Goal: Information Seeking & Learning: Learn about a topic

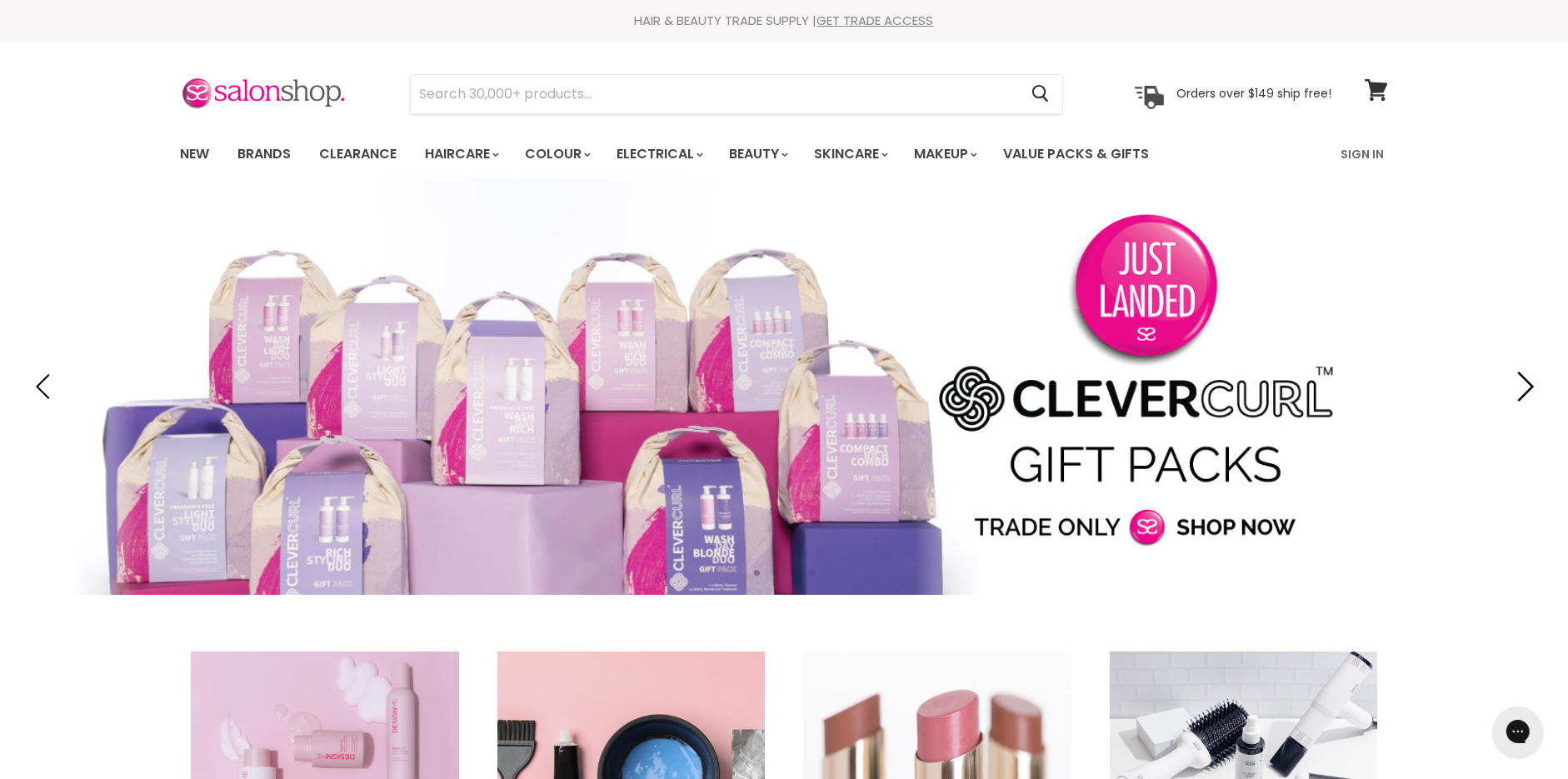
click at [1529, 372] on icon "Next" at bounding box center [1522, 387] width 30 height 30
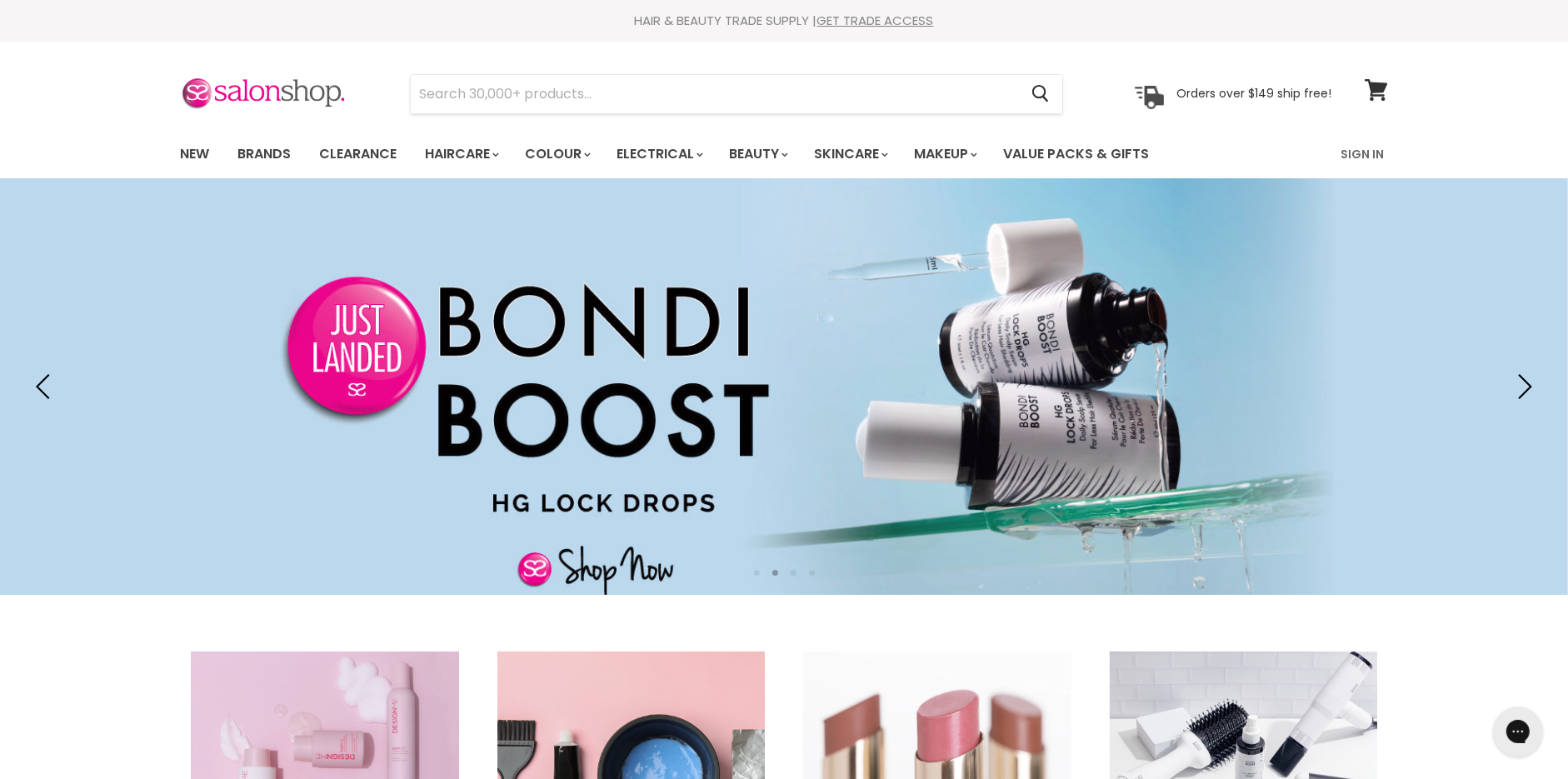
click at [1086, 22] on div "HAIR & BEAUTY TRADE SUPPLY | GET TRADE ACCESS" at bounding box center [784, 21] width 1249 height 17
click at [174, 148] on link "New" at bounding box center [194, 154] width 54 height 35
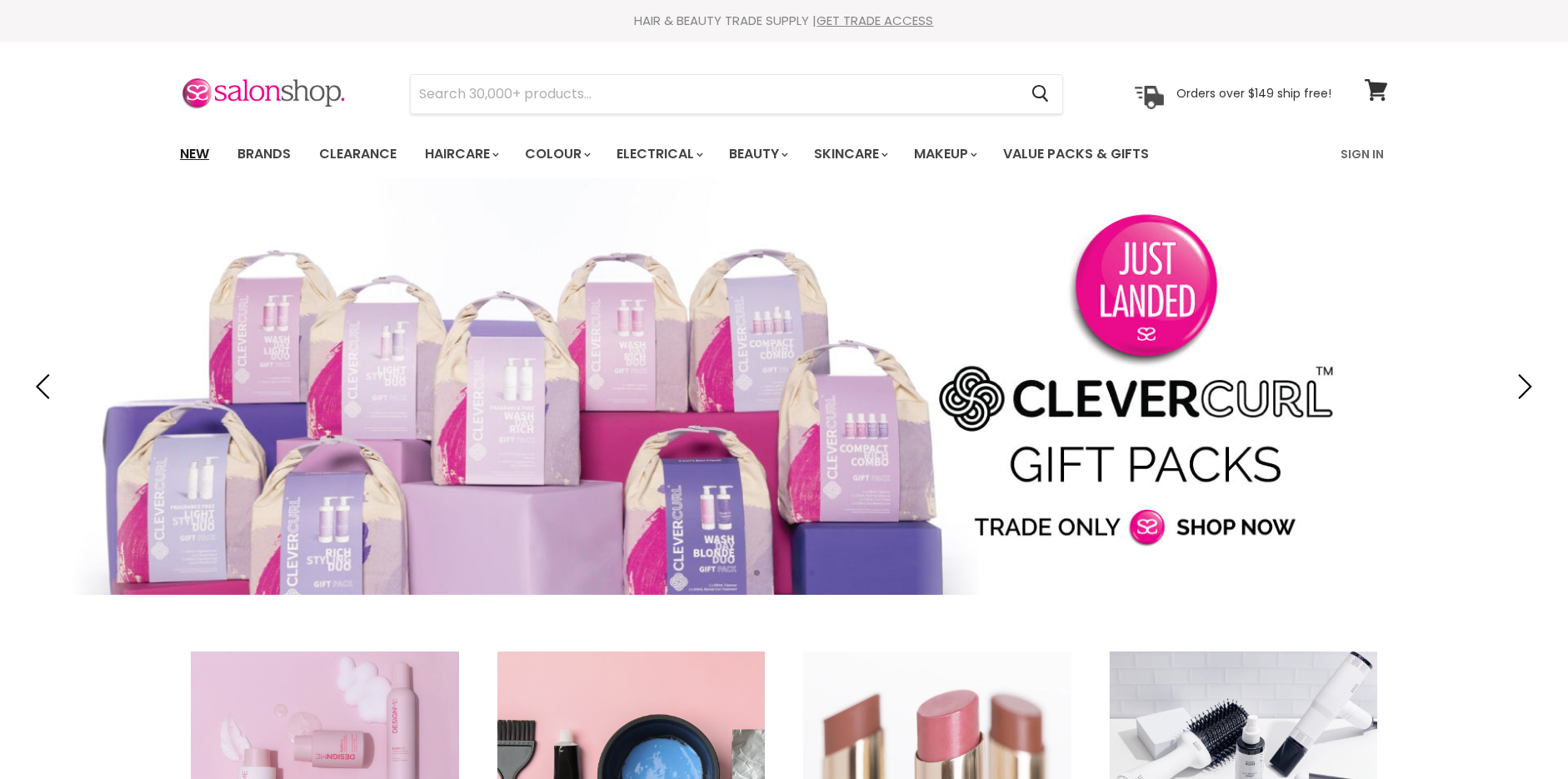
click at [201, 153] on link "New" at bounding box center [194, 154] width 54 height 35
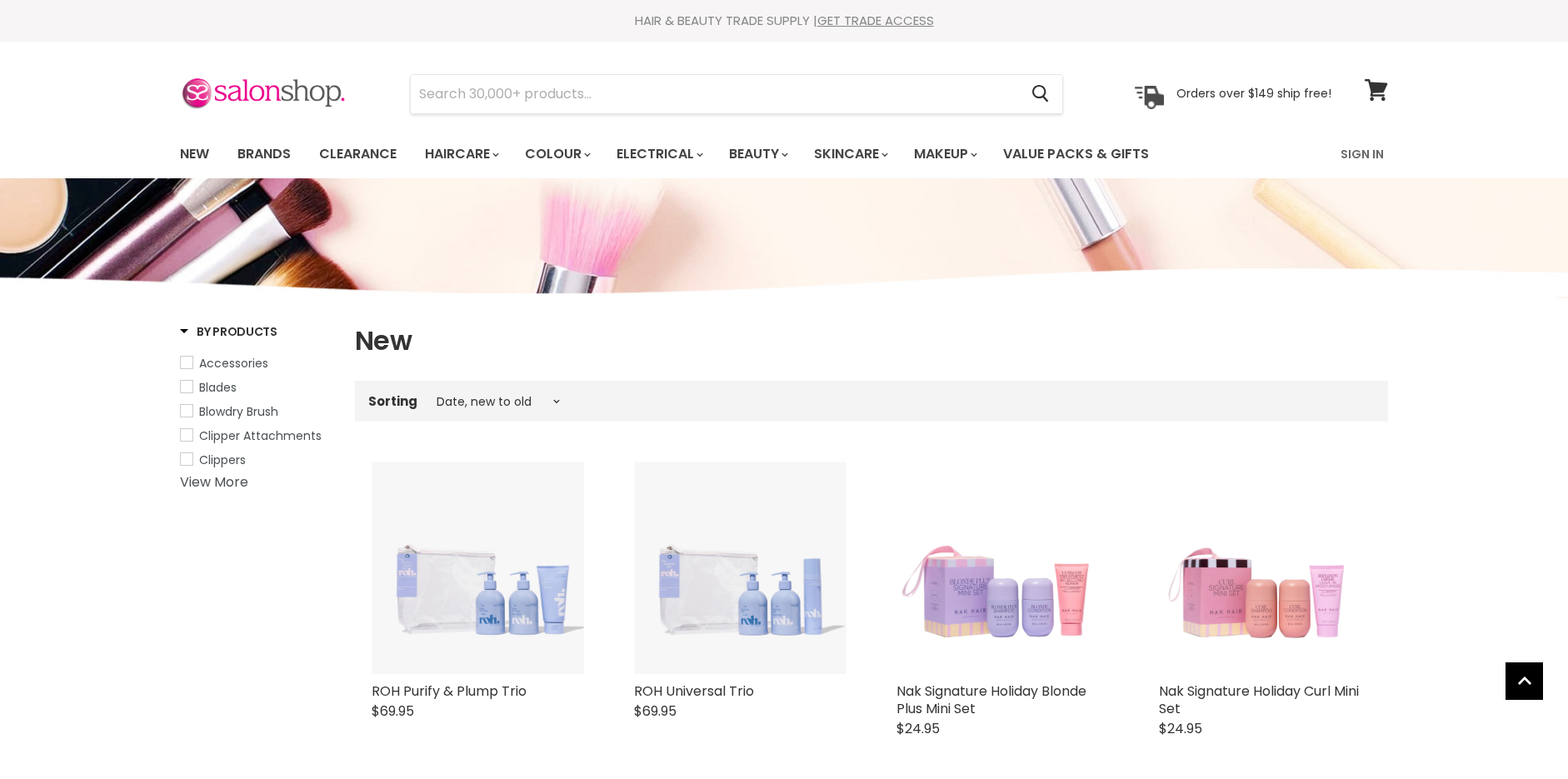
select select "created-descending"
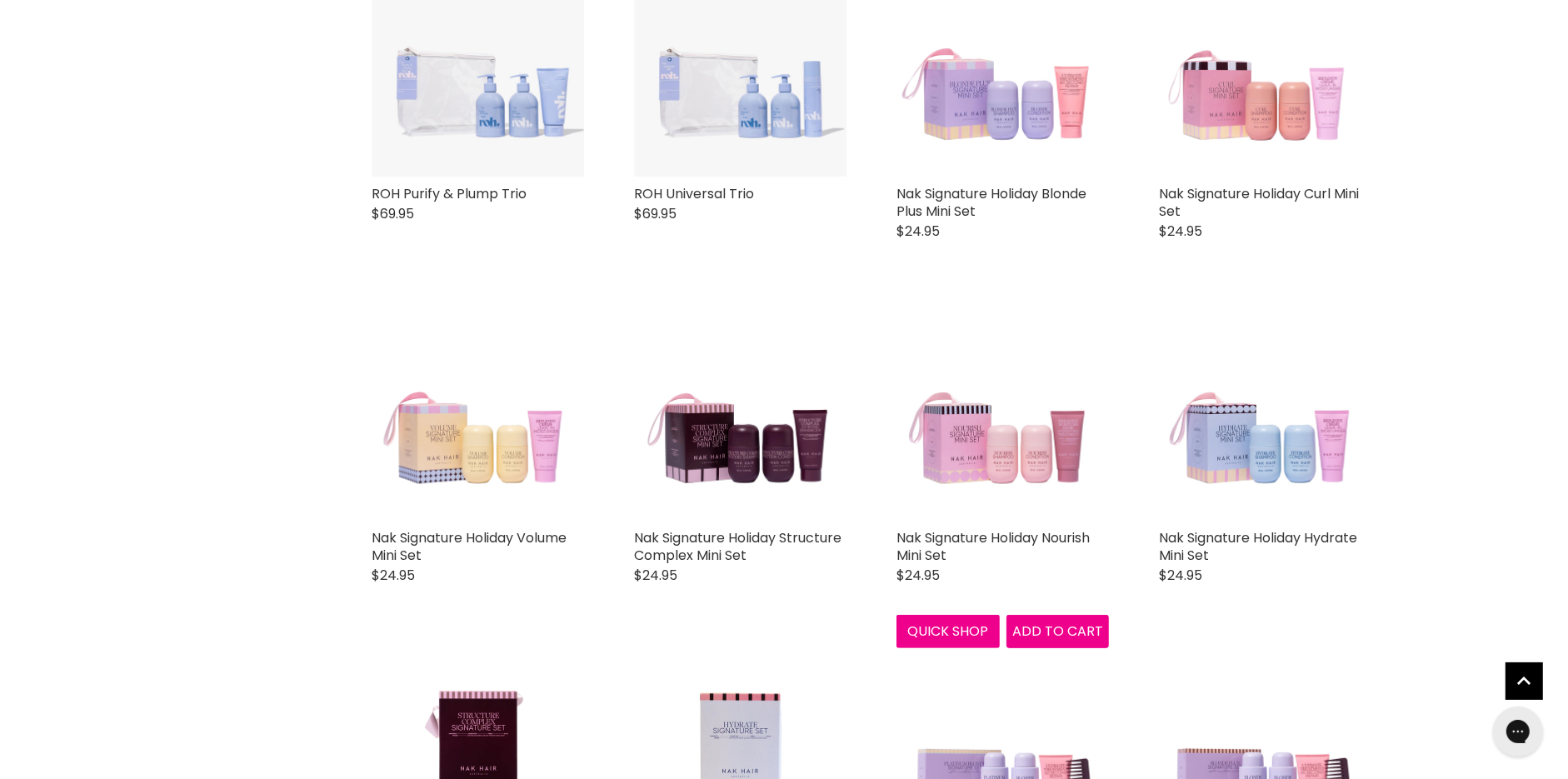
scroll to position [496, 0]
drag, startPoint x: 769, startPoint y: 562, endPoint x: 609, endPoint y: 541, distance: 161.4
copy div "Mini Set Nak $24.95 Spoil yourself or a loved one with this festive and fabulou…"
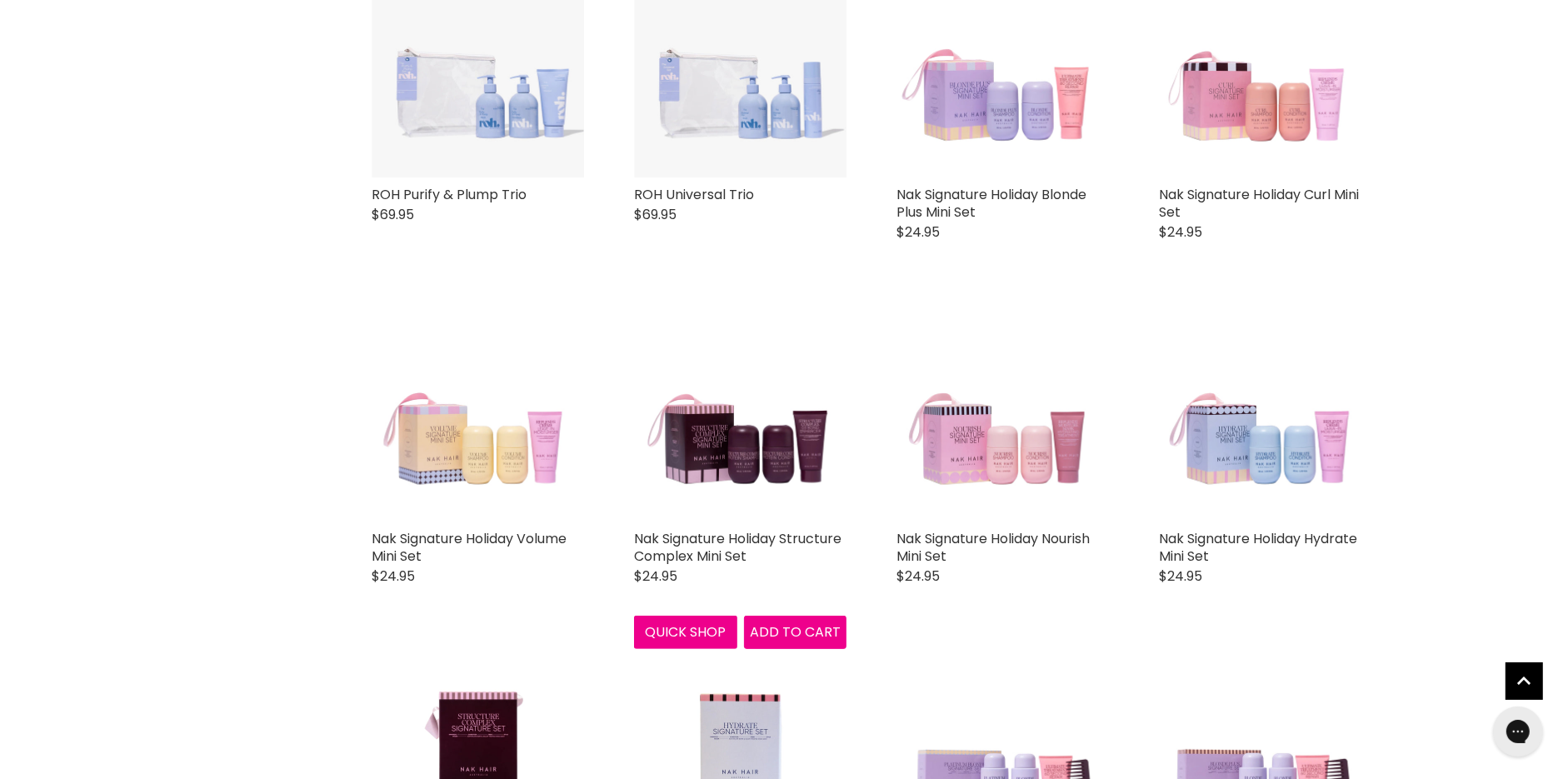
drag, startPoint x: 776, startPoint y: 560, endPoint x: 631, endPoint y: 544, distance: 145.9
click at [631, 544] on div "Nak Signature Holiday Structure Complex Mini Set Nak $24.95 Spoil yourself or a…" at bounding box center [740, 479] width 246 height 373
copy link "Nak Signature Holiday Structure Complex Mini Set"
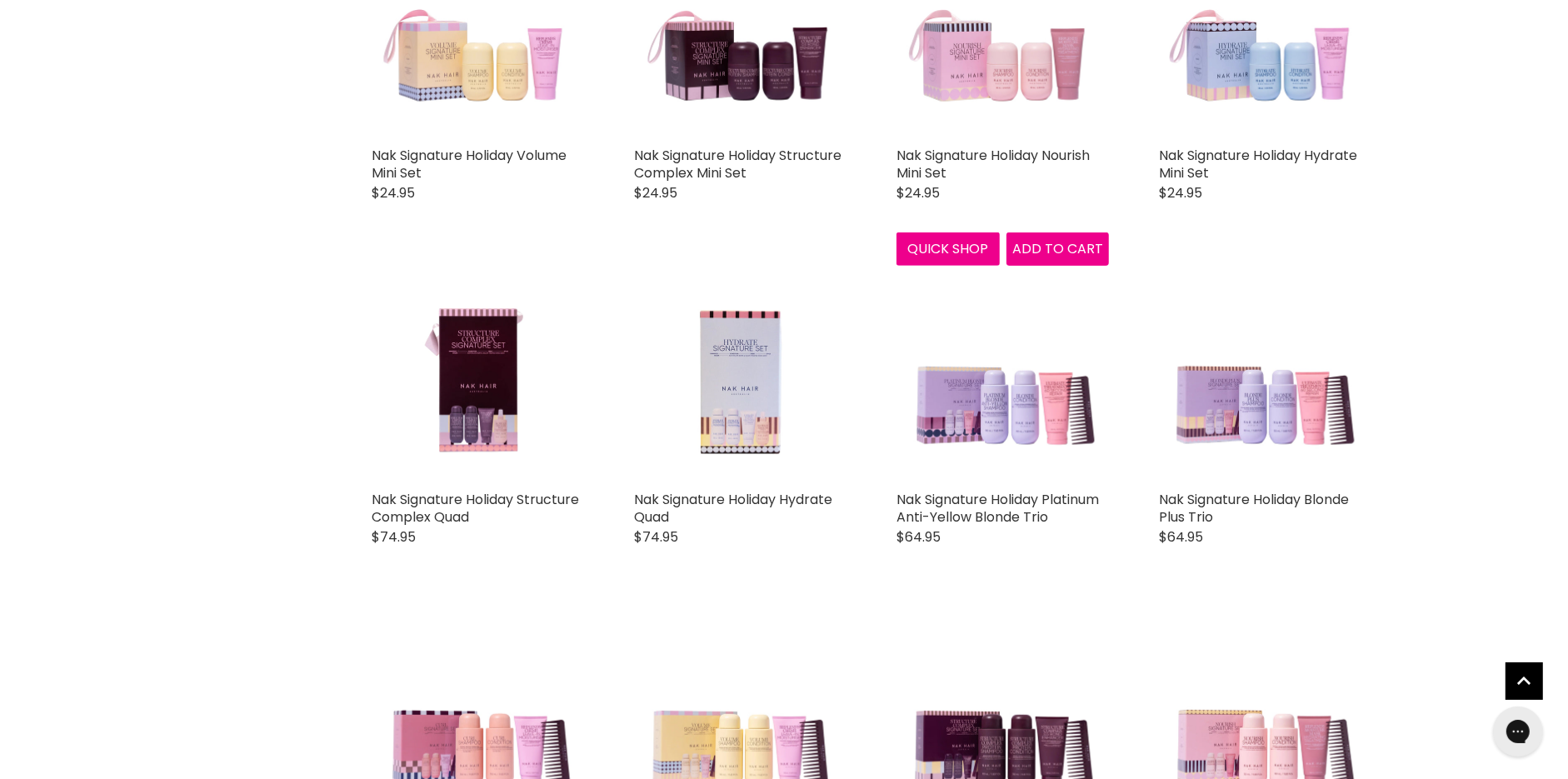
scroll to position [908, 0]
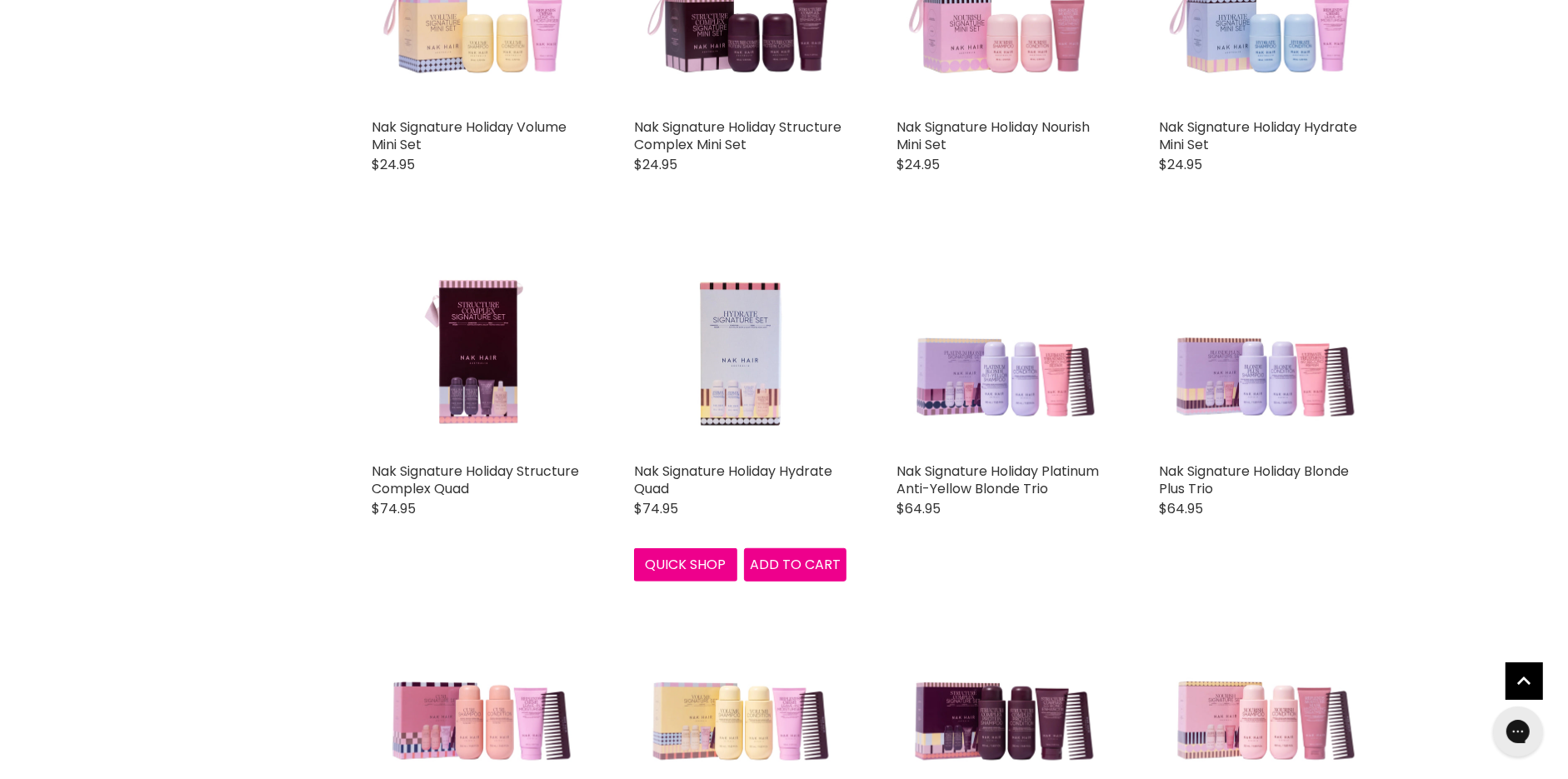
drag, startPoint x: 682, startPoint y: 488, endPoint x: 621, endPoint y: 469, distance: 63.9
click at [621, 469] on div "Nak Signature Holiday Hydrate Quad Nak $74.95 Spoil yourself or a loved one wit…" at bounding box center [740, 411] width 246 height 373
copy link "Nak Signature Holiday Hydrate Quad"
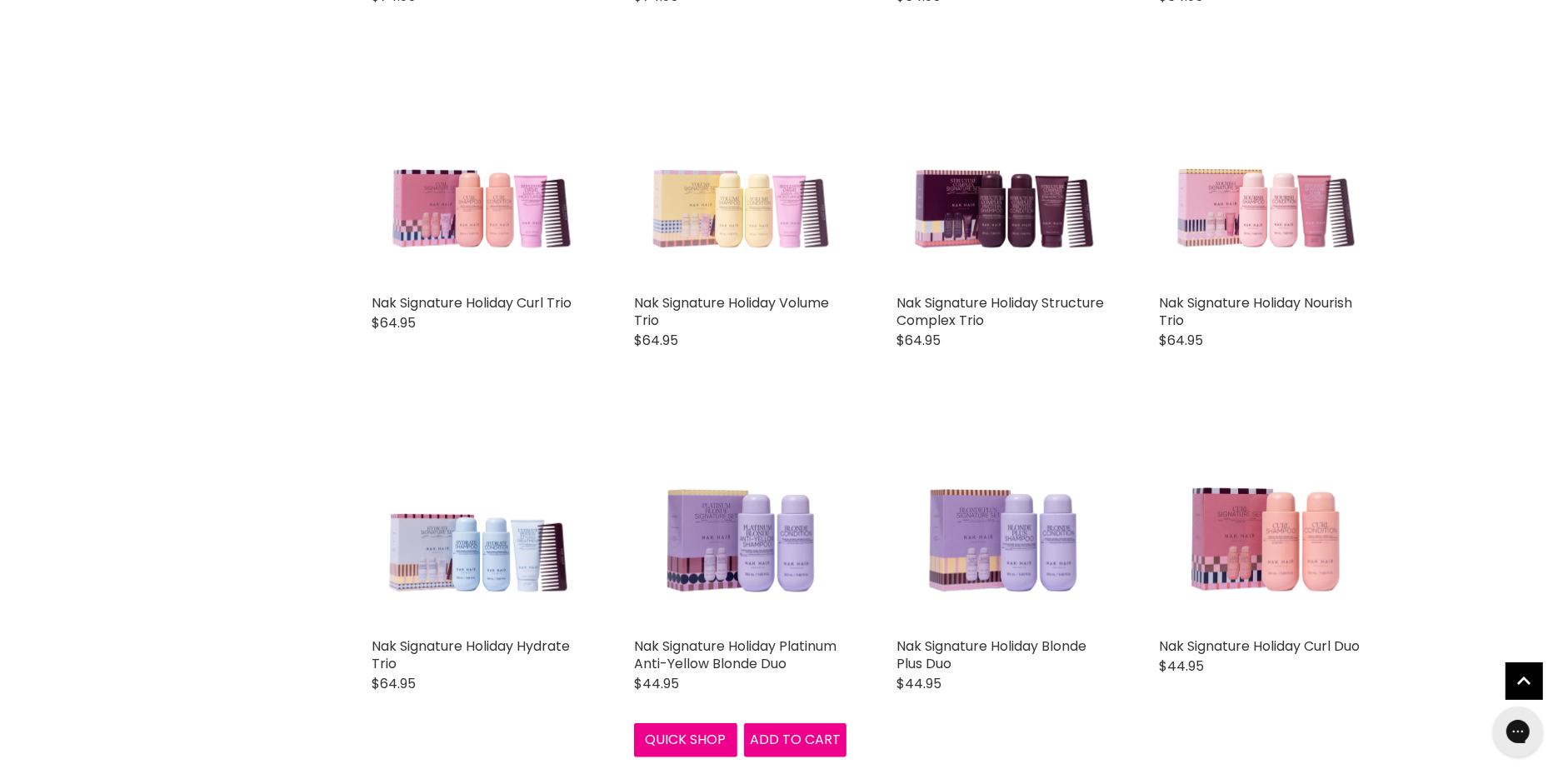
scroll to position [1494, 0]
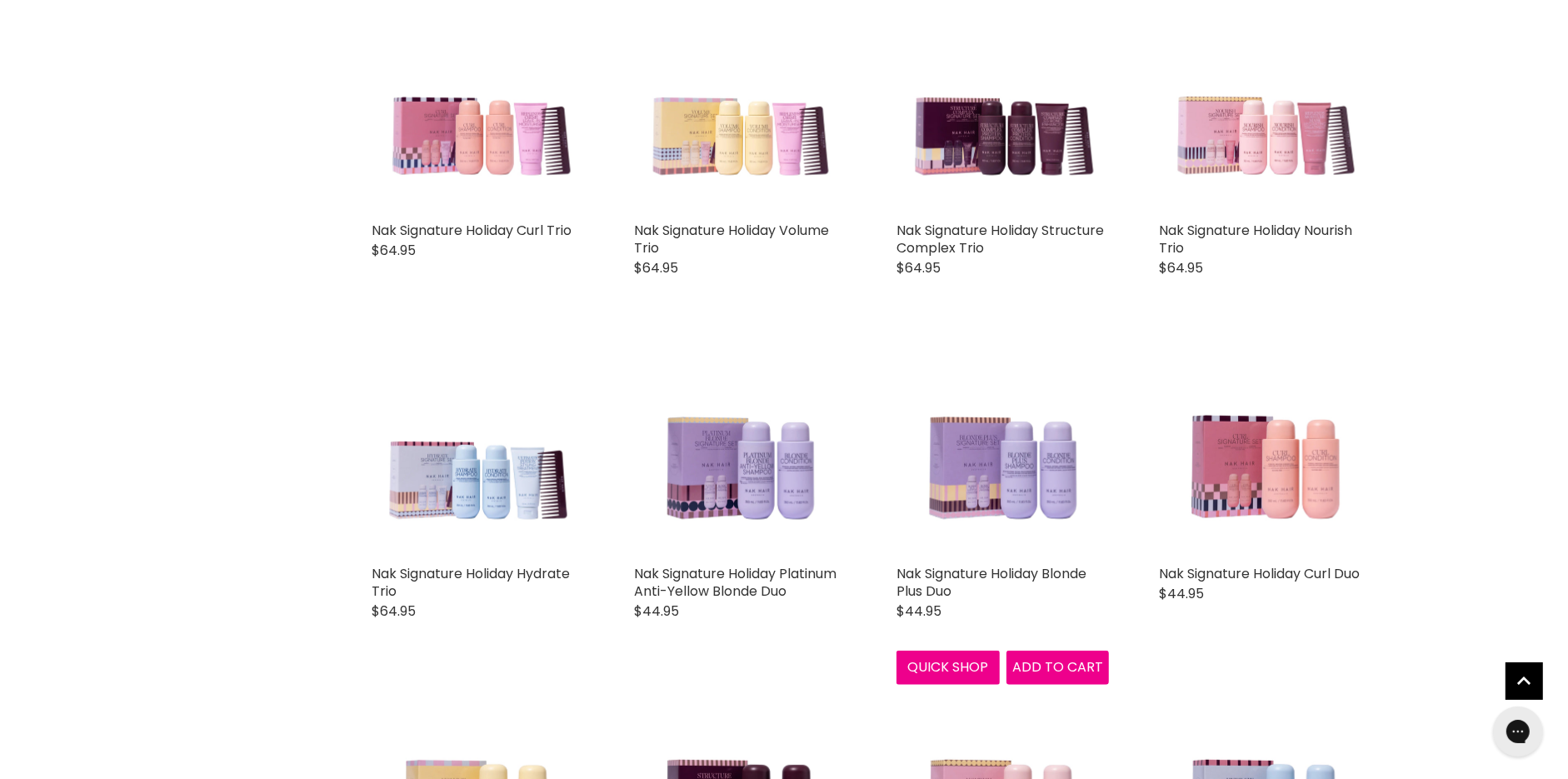
drag, startPoint x: 969, startPoint y: 590, endPoint x: 896, endPoint y: 571, distance: 75.4
click at [896, 571] on div "Nak Signature Holiday Blonde Plus Duo Nak $44.95 Spoil yourself or a loved one …" at bounding box center [1003, 514] width 246 height 373
copy link "Nak Signature Holiday Blonde Plus Duo"
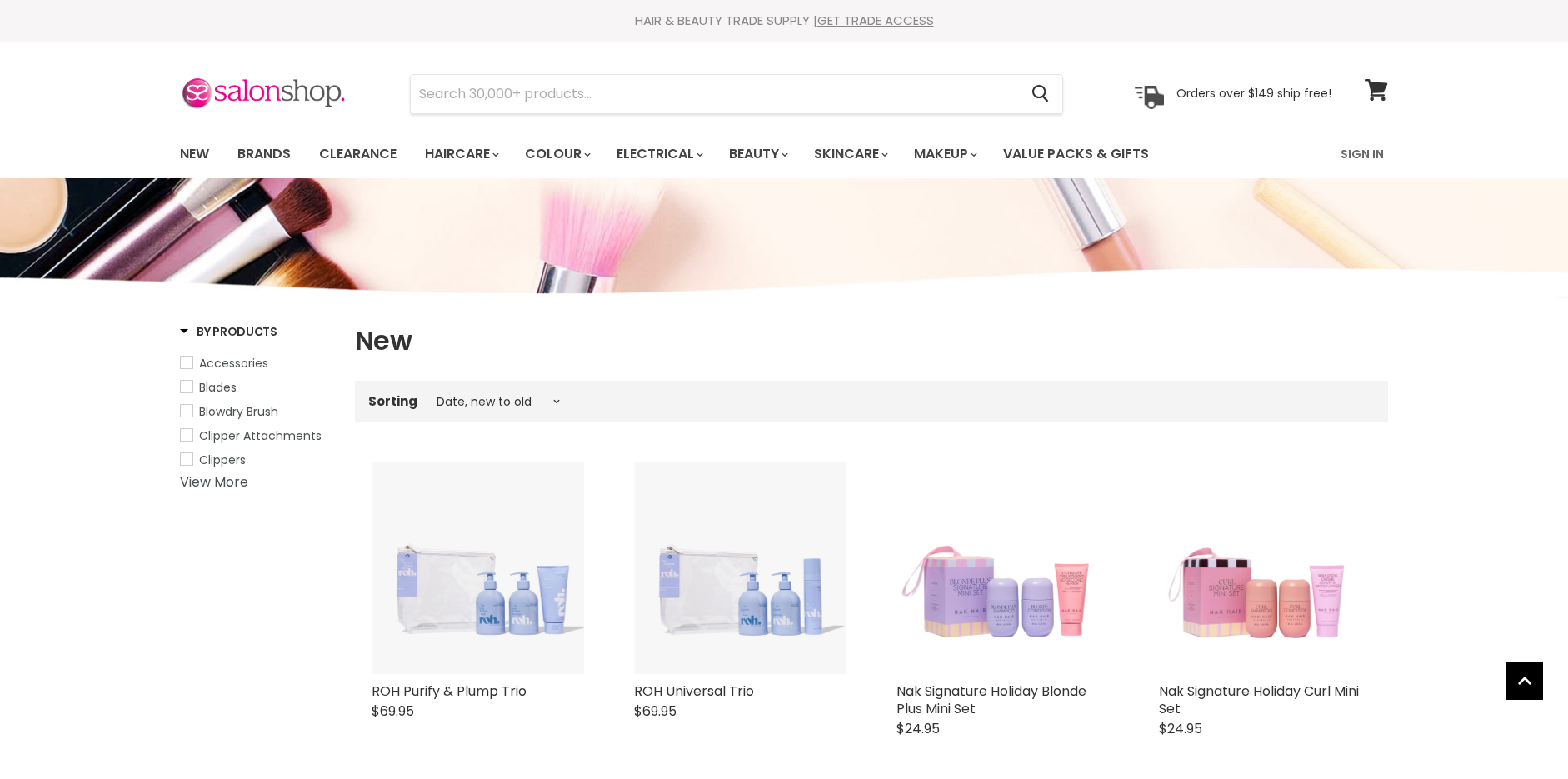
select select "created-descending"
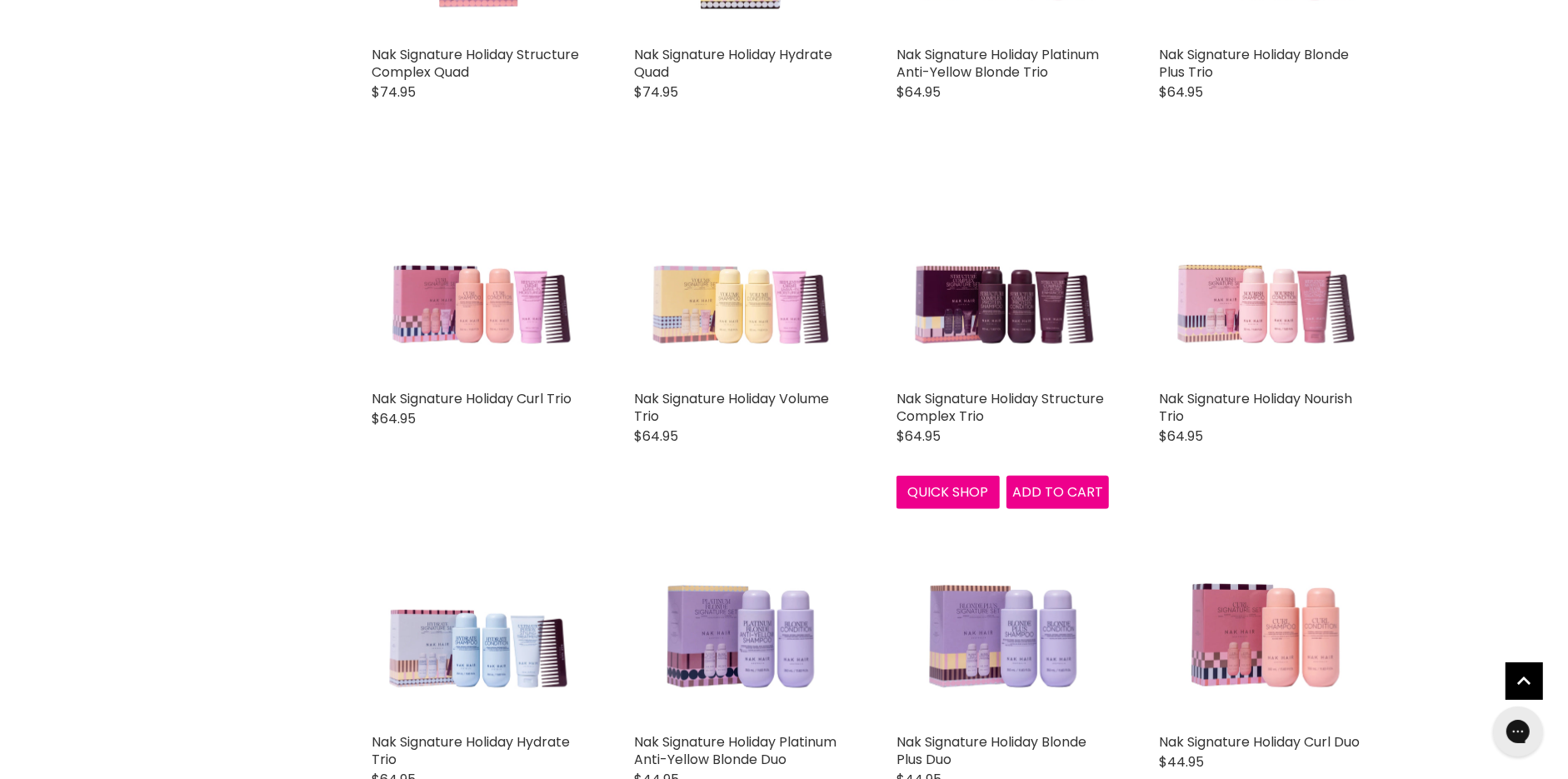
scroll to position [1326, 0]
drag, startPoint x: 1249, startPoint y: 420, endPoint x: 1144, endPoint y: 400, distance: 106.9
click at [1144, 400] on div "Nak Signature Holiday Nourish Trio Nak $64.95 Spoil yourself or a loved one wit…" at bounding box center [1265, 316] width 246 height 328
copy link "Nak Signature Holiday Nourish Trio"
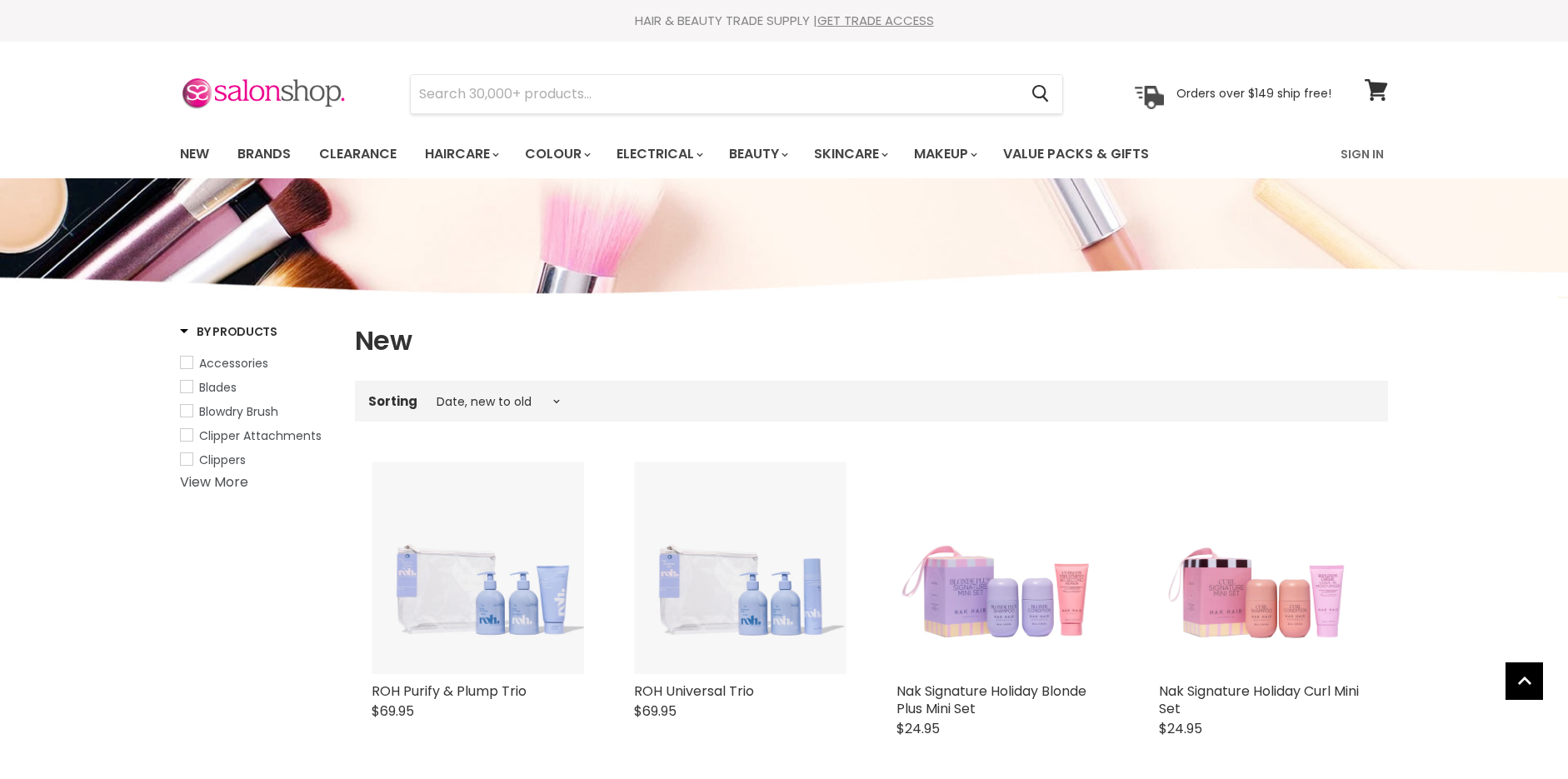
select select "created-descending"
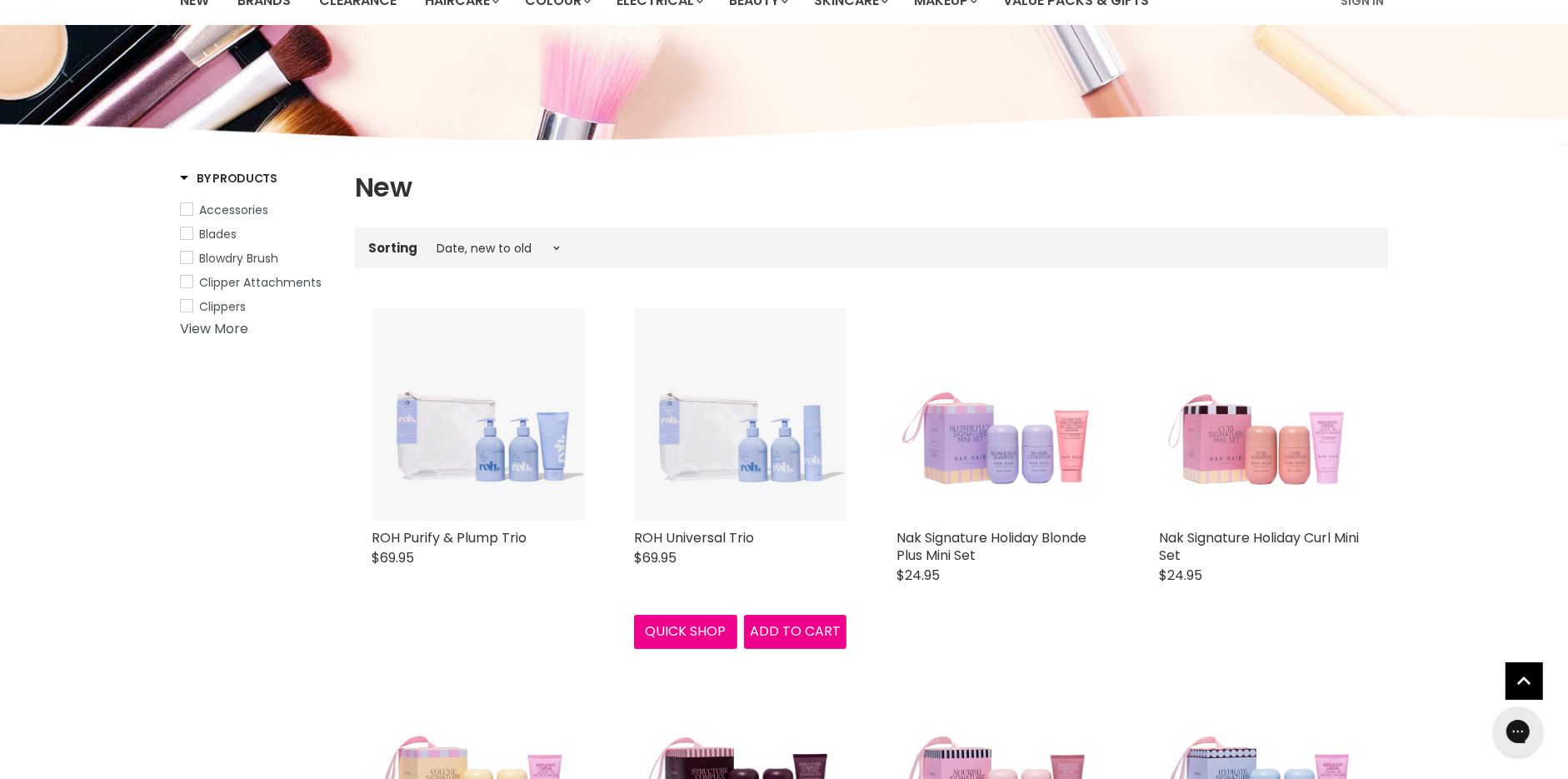
scroll to position [156, 0]
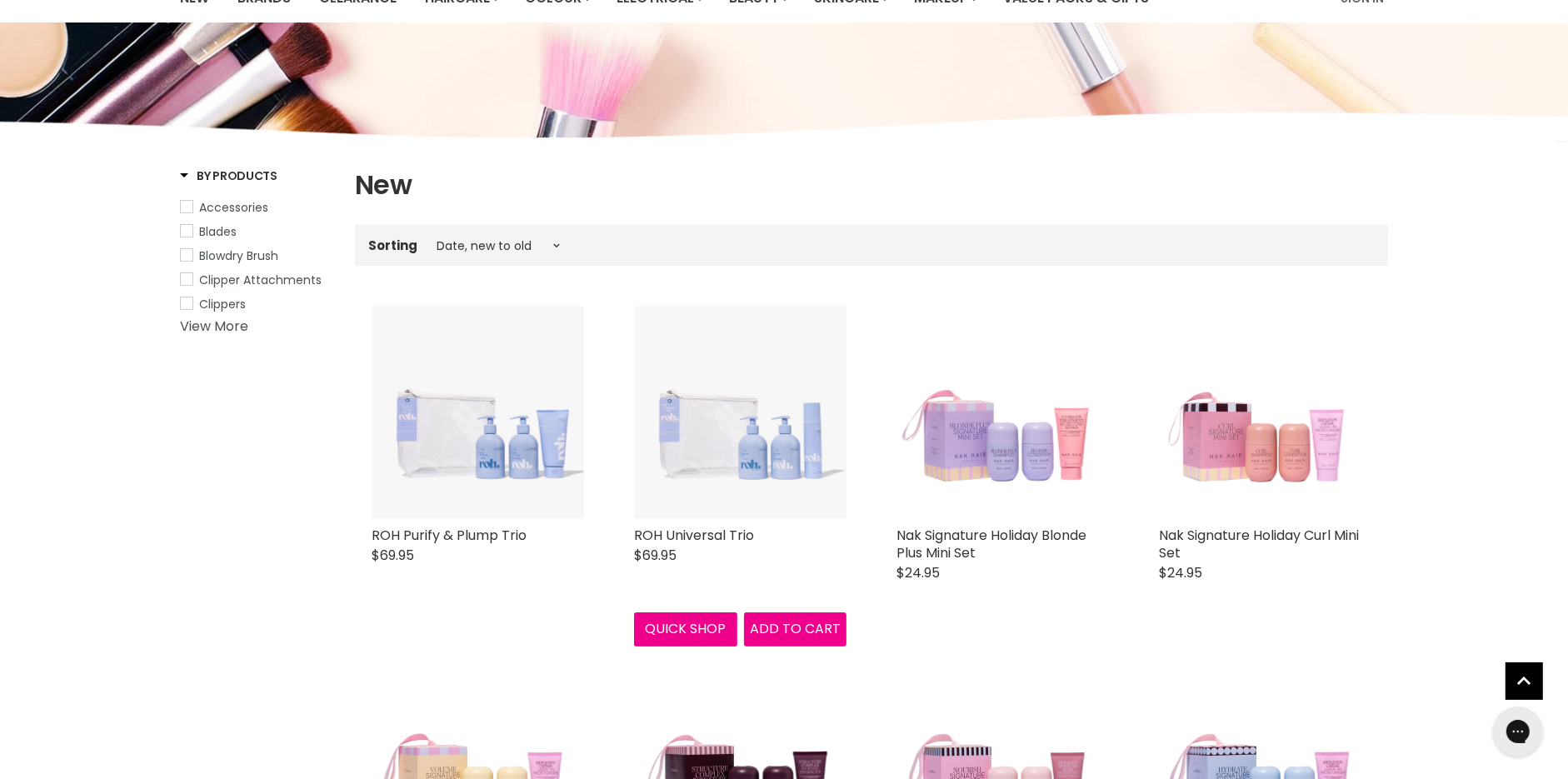
click at [715, 430] on img "Main content" at bounding box center [740, 412] width 213 height 213
